Goal: Check status: Check status

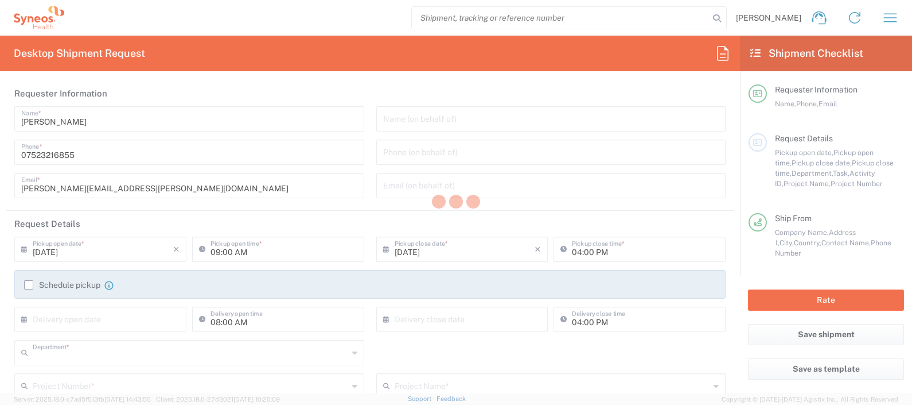
type input "8350"
type input "[GEOGRAPHIC_DATA]"
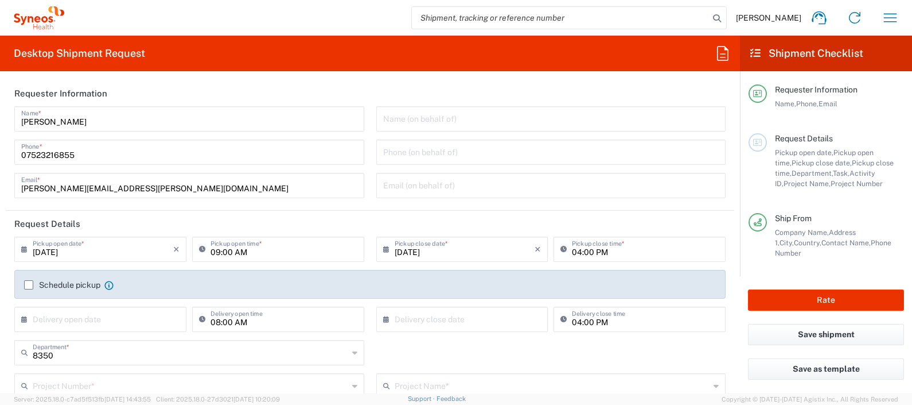
type input "Syneos Health UK Limited"
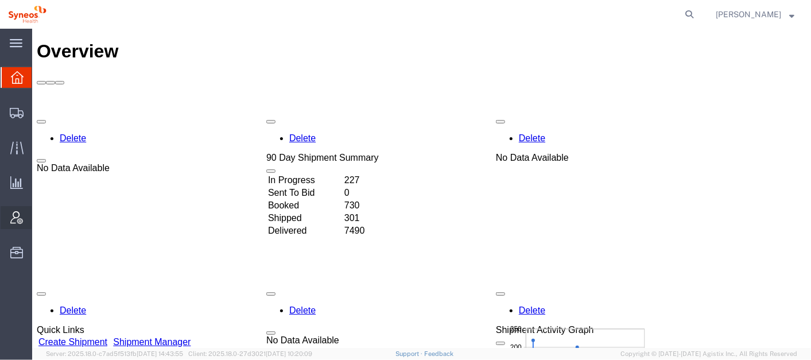
click at [40, 213] on span "Account Admin" at bounding box center [36, 217] width 8 height 23
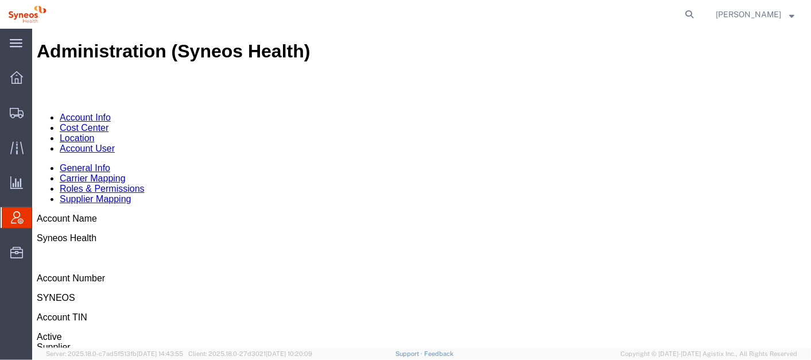
click at [114, 143] on link "Account User" at bounding box center [86, 148] width 55 height 10
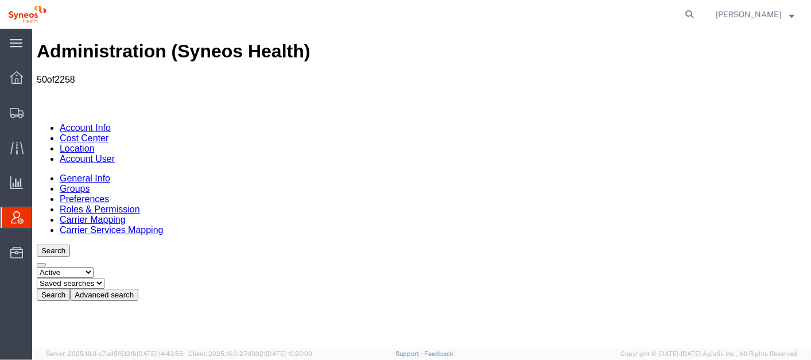
click at [138, 288] on button "Advanced search" at bounding box center [103, 294] width 68 height 12
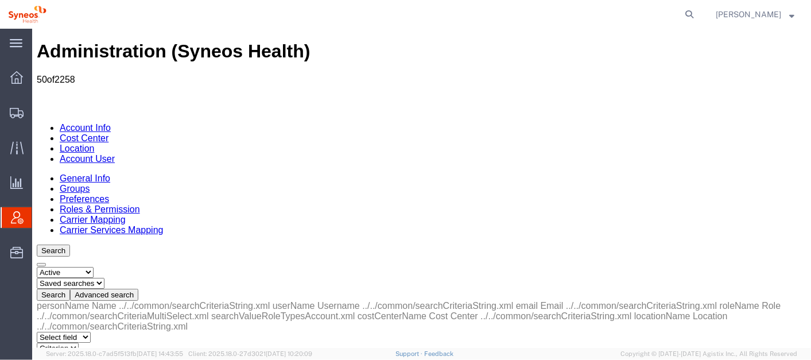
select select "email"
select select "is"
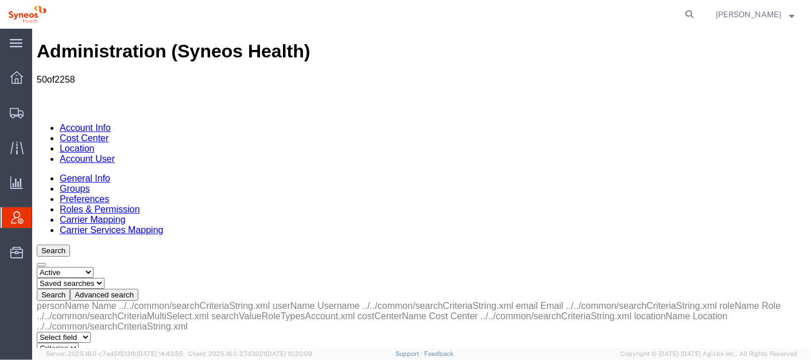
paste input "[PERSON_NAME][EMAIL_ADDRESS][DOMAIN_NAME]"
type input "[PERSON_NAME][EMAIL_ADDRESS][DOMAIN_NAME]"
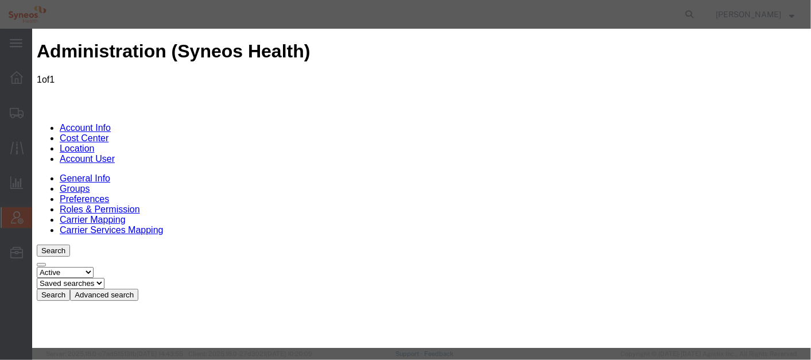
select select "DEPARTMENT"
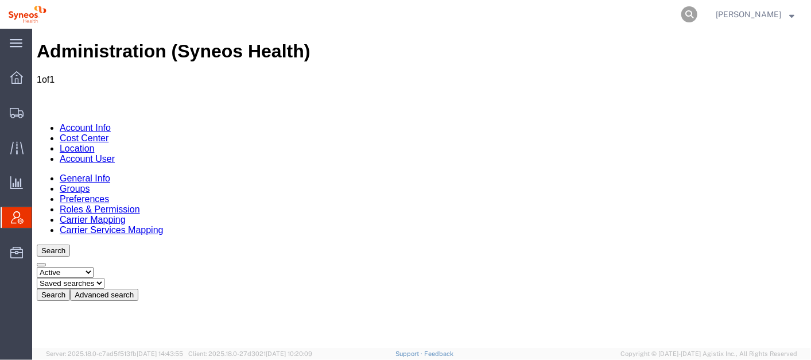
click at [697, 12] on icon at bounding box center [689, 14] width 16 height 16
paste input "56743487"
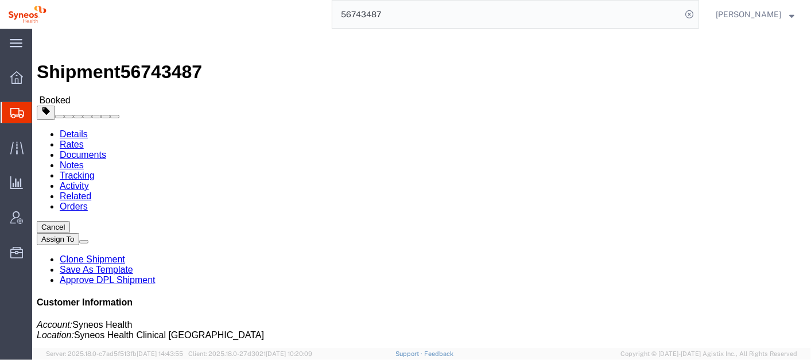
click link "Activity"
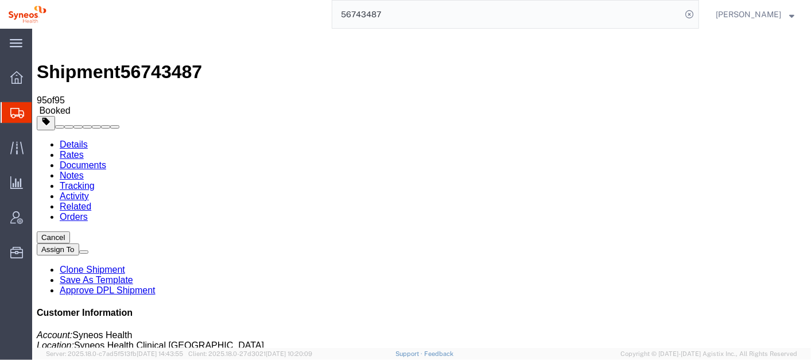
click at [65, 139] on link "Details" at bounding box center [73, 144] width 28 height 10
drag, startPoint x: 246, startPoint y: 73, endPoint x: 238, endPoint y: 88, distance: 17.7
click div "Shipment Detail Ship From Syneos Health ([PERSON_NAME]) [PERSON_NAME][STREET_AD…"
click h2 "Shipment Detail"
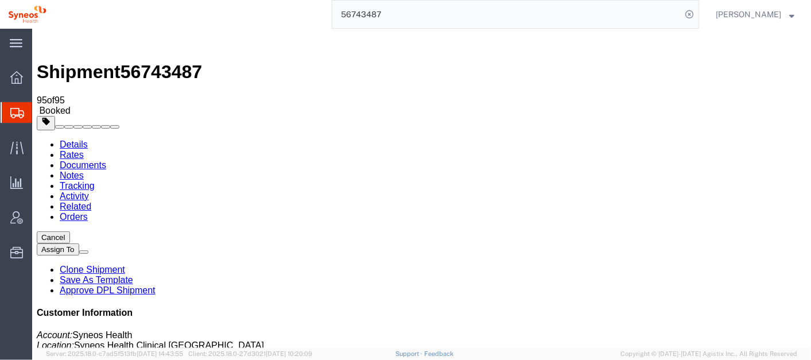
click h2 "Shipment Detail"
click div "Ship From Syneos Health ([PERSON_NAME]) [PERSON_NAME][STREET_ADDRESS] [PHONE_NU…"
click div "Ship To Syneos Health ([PERSON_NAME]) [GEOGRAPHIC_DATA][PERSON_NAME], [STREET_A…"
click div "Shipment Detail Ship From Syneos Health ([PERSON_NAME]) [PERSON_NAME][STREET_AD…"
click link "Activity"
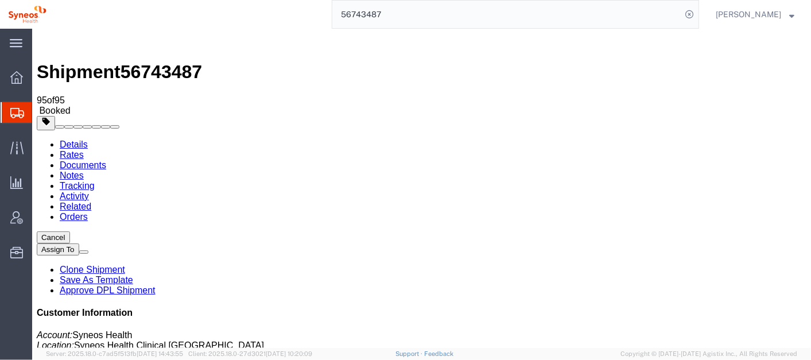
drag, startPoint x: 810, startPoint y: 45, endPoint x: 830, endPoint y: 46, distance: 20.7
click at [76, 139] on link "Details" at bounding box center [73, 144] width 28 height 10
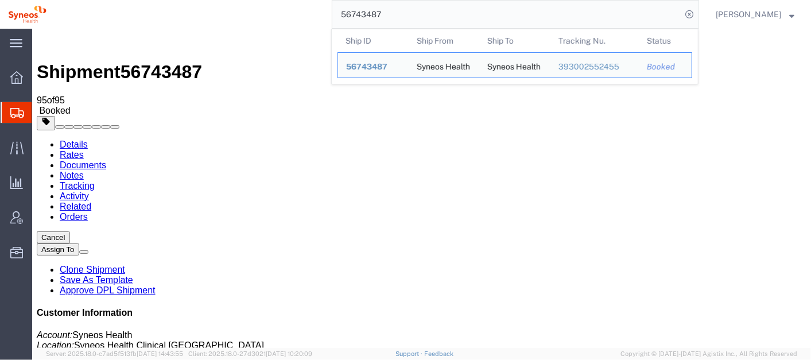
click at [431, 15] on input "56743487" at bounding box center [506, 15] width 349 height 28
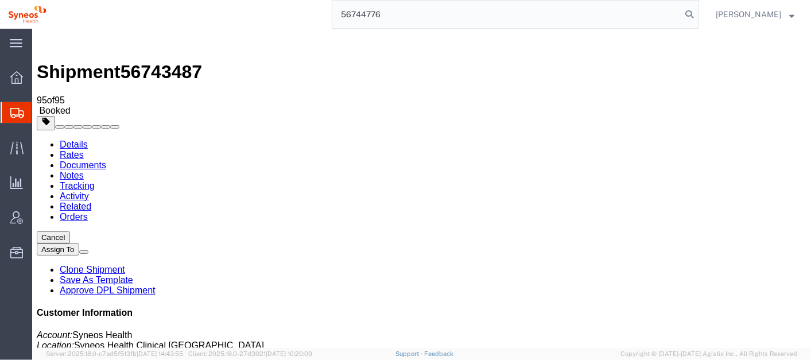
type input "56744776"
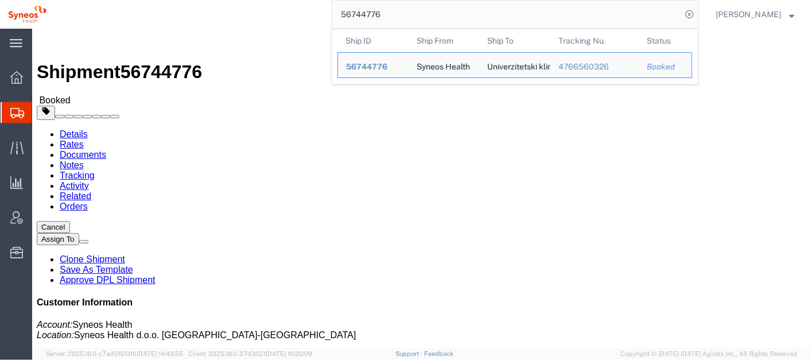
click div "Leg 1 - Small Parcel"
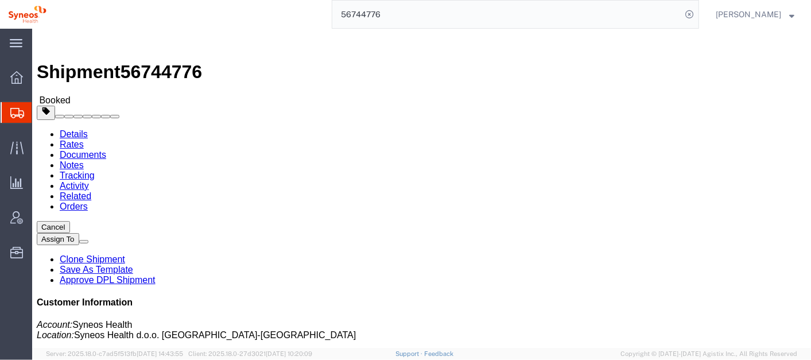
click div "Shipment Detail Ship From Syneos Health ([PERSON_NAME]) [STREET_ADDRESS] [PHONE…"
